Goal: Transaction & Acquisition: Purchase product/service

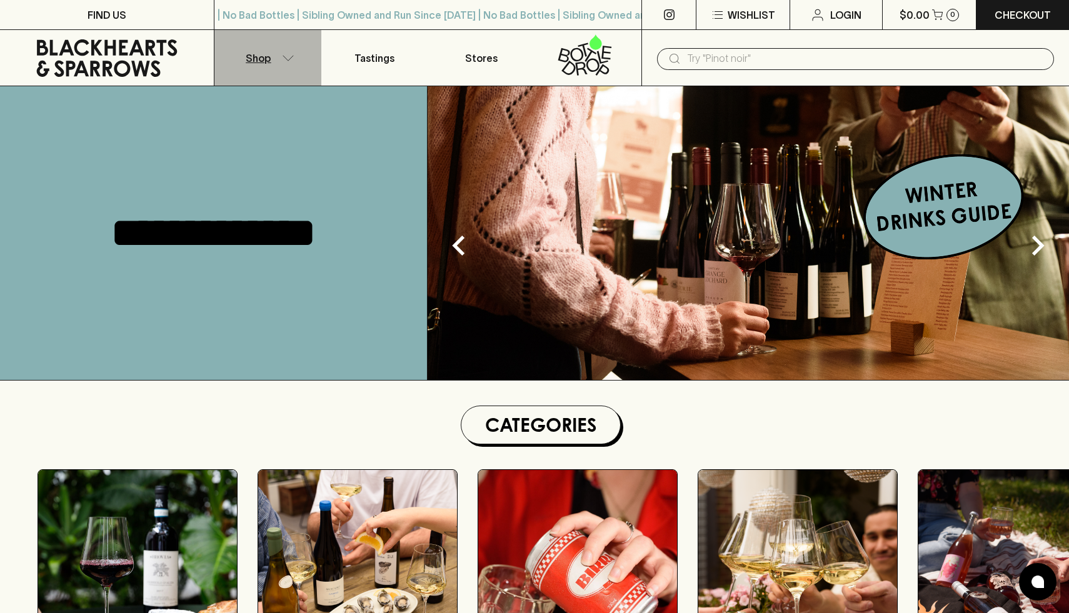
click at [279, 51] on button "Shop" at bounding box center [267, 58] width 107 height 56
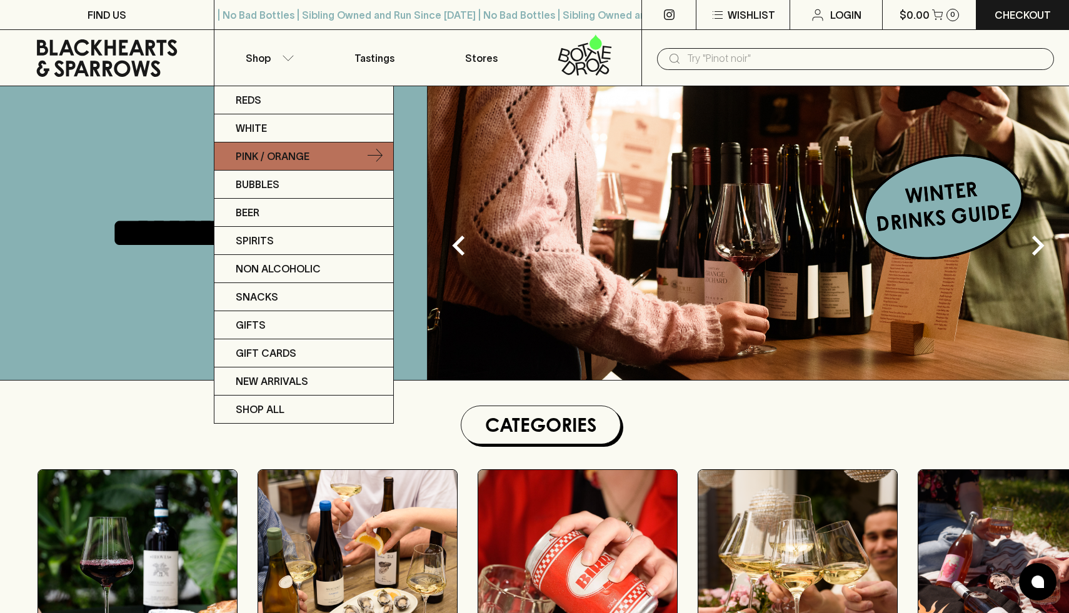
click at [309, 164] on p "Pink / Orange" at bounding box center [273, 156] width 74 height 15
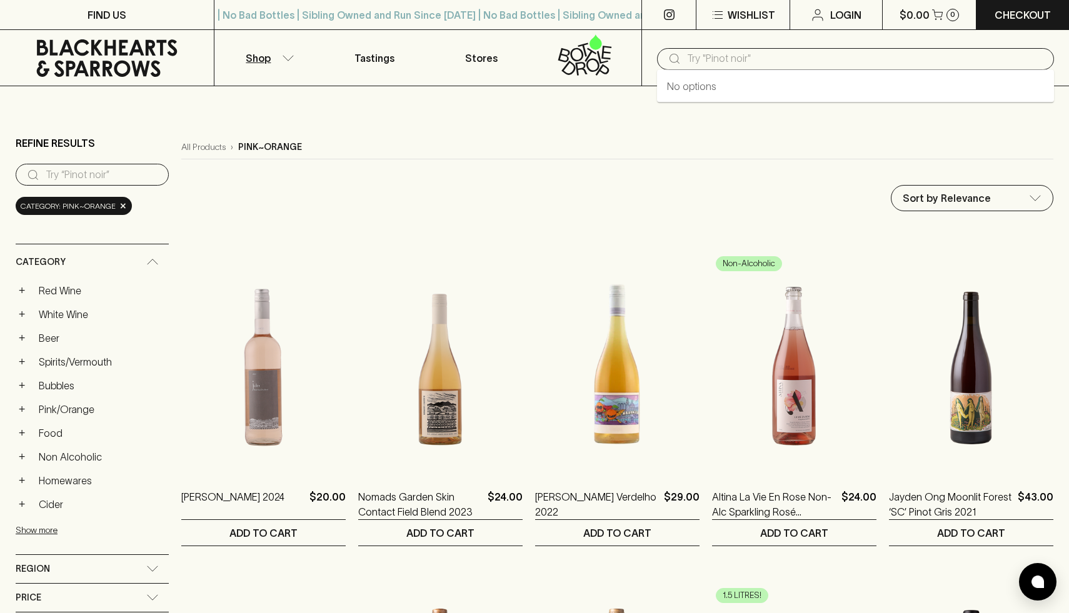
click at [925, 57] on input "text" at bounding box center [865, 59] width 357 height 20
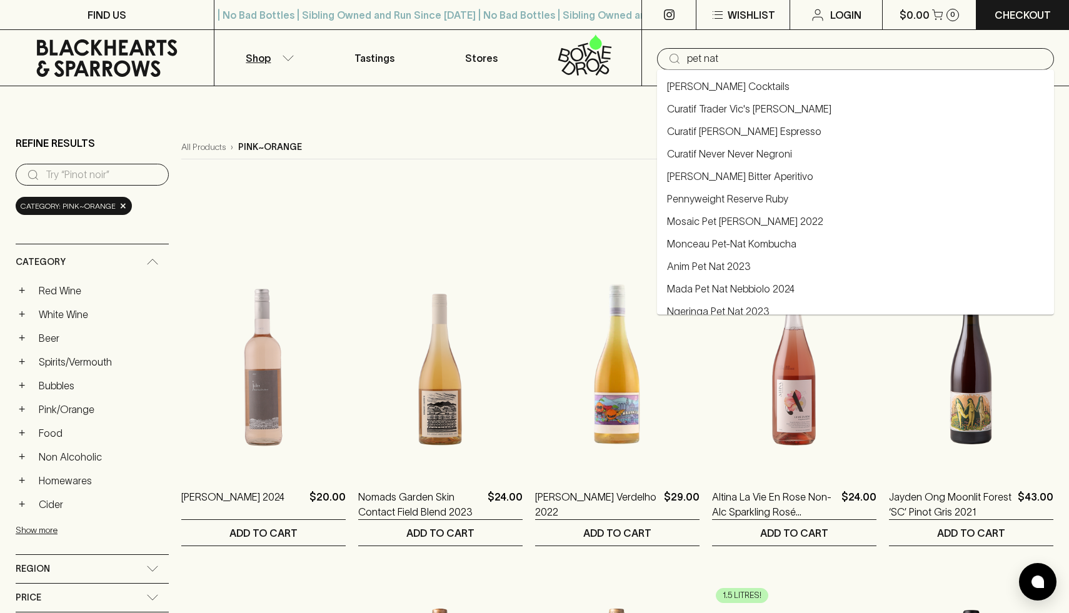
type input "pet nat"
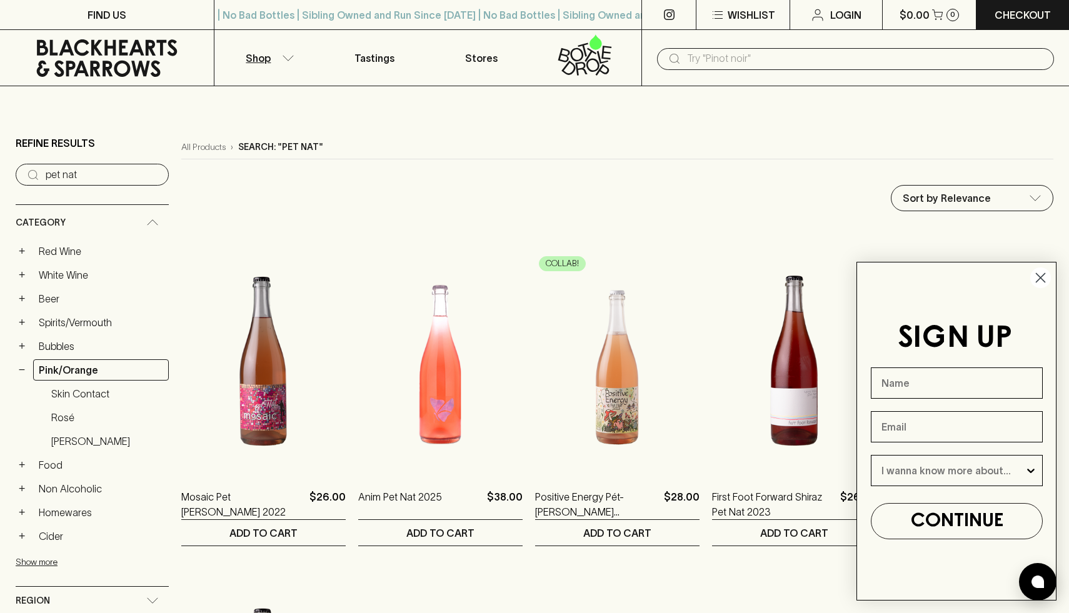
click at [1039, 273] on circle "Close dialog" at bounding box center [1040, 278] width 21 height 21
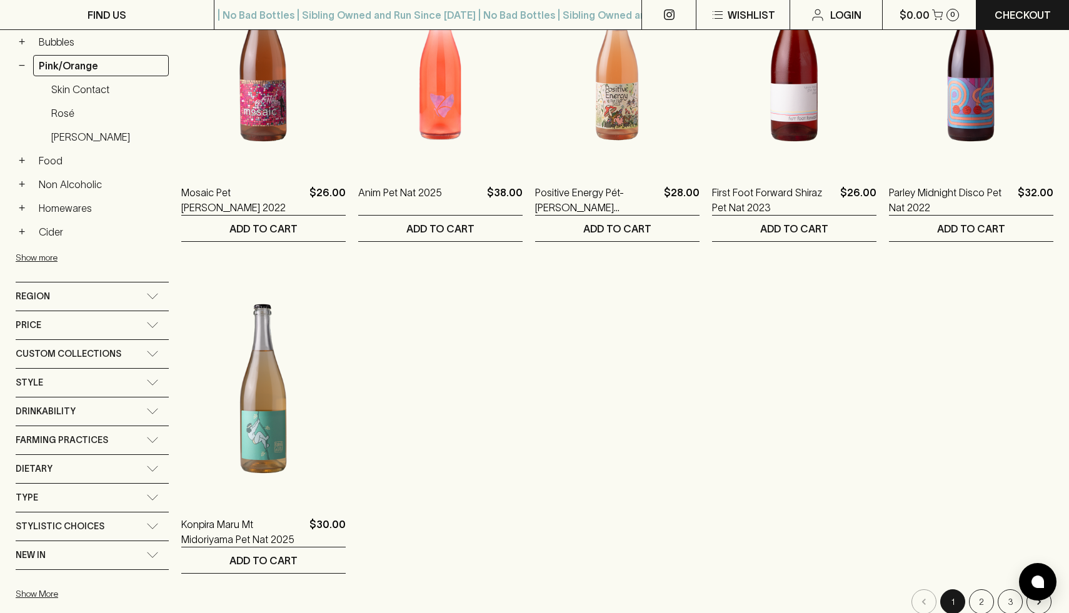
scroll to position [311, 0]
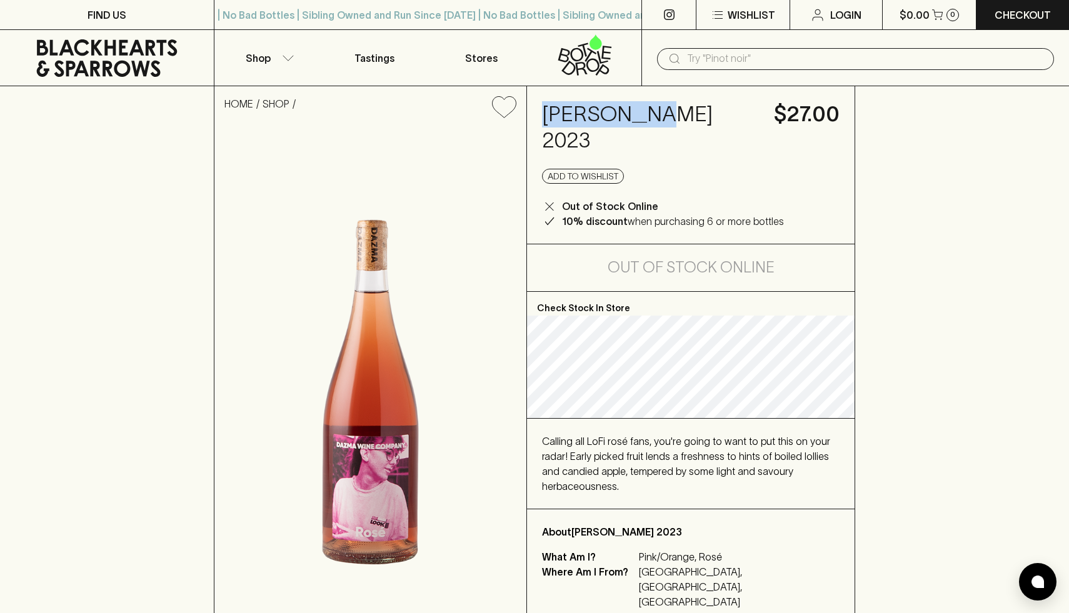
drag, startPoint x: 697, startPoint y: 114, endPoint x: 536, endPoint y: 110, distance: 160.7
click at [536, 110] on div "[PERSON_NAME] 2023 $27.00 Add to wishlist Out of Stock Online 10% discount when…" at bounding box center [691, 165] width 328 height 158
copy h4 "[PERSON_NAME]"
